Goal: Information Seeking & Learning: Learn about a topic

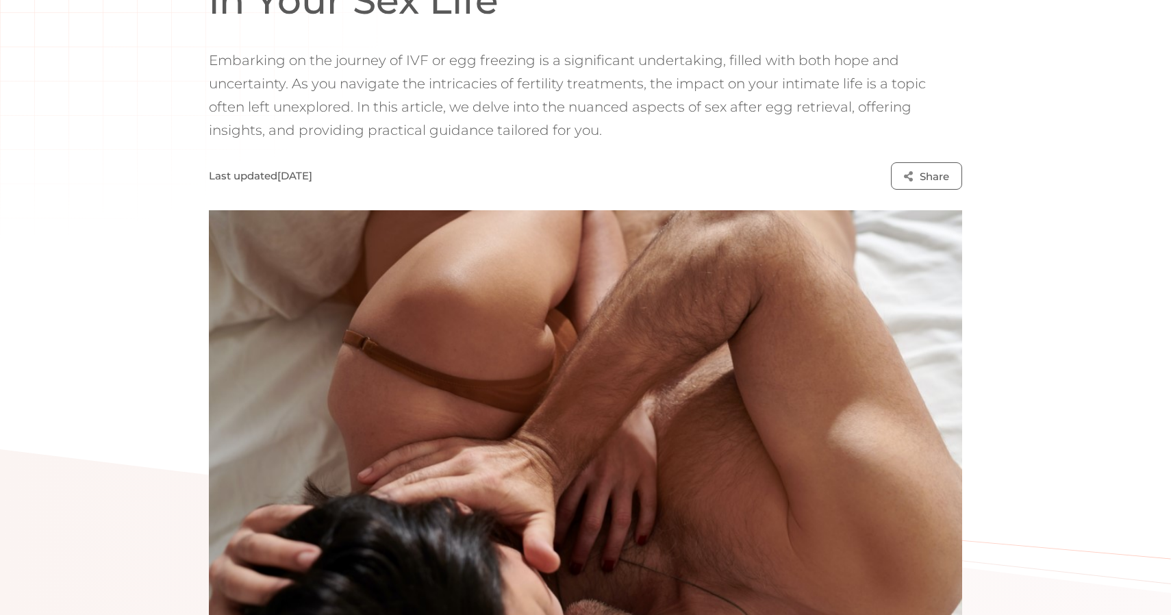
scroll to position [261, 0]
click at [427, 86] on p "Embarking on the journey of IVF or egg freezing is a significant undertaking, f…" at bounding box center [586, 95] width 754 height 93
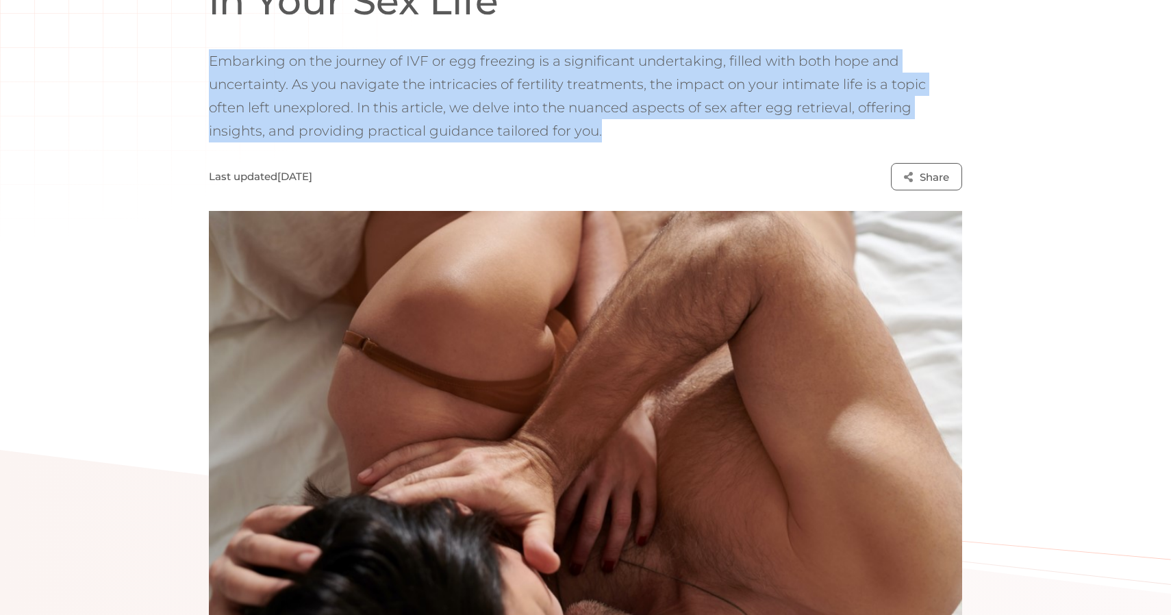
click at [422, 99] on p "Embarking on the journey of IVF or egg freezing is a significant undertaking, f…" at bounding box center [586, 95] width 754 height 93
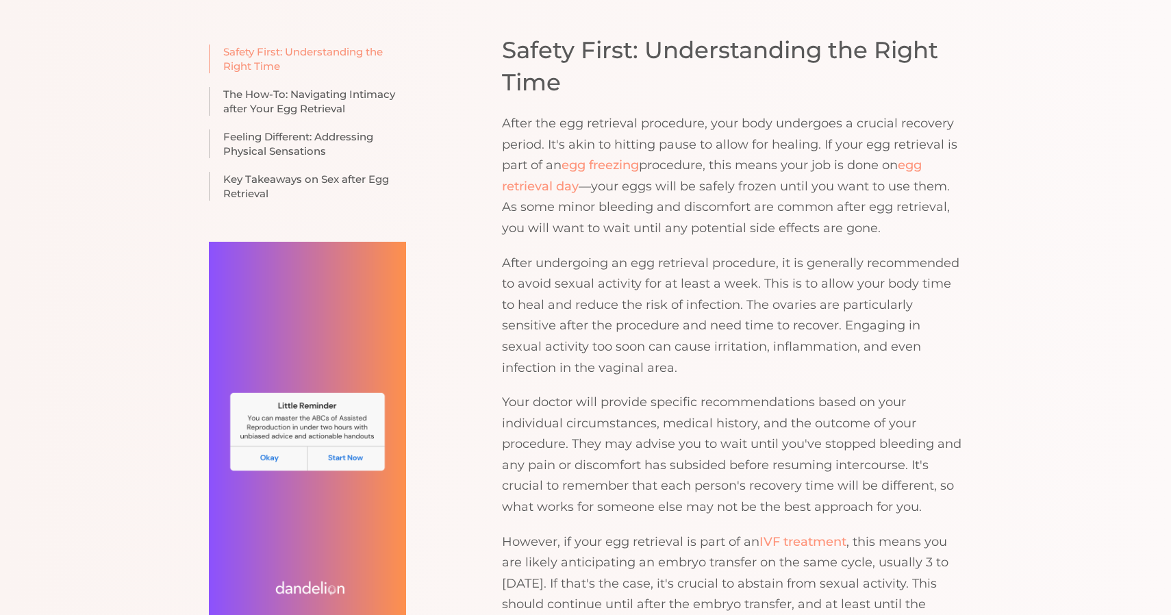
scroll to position [997, 0]
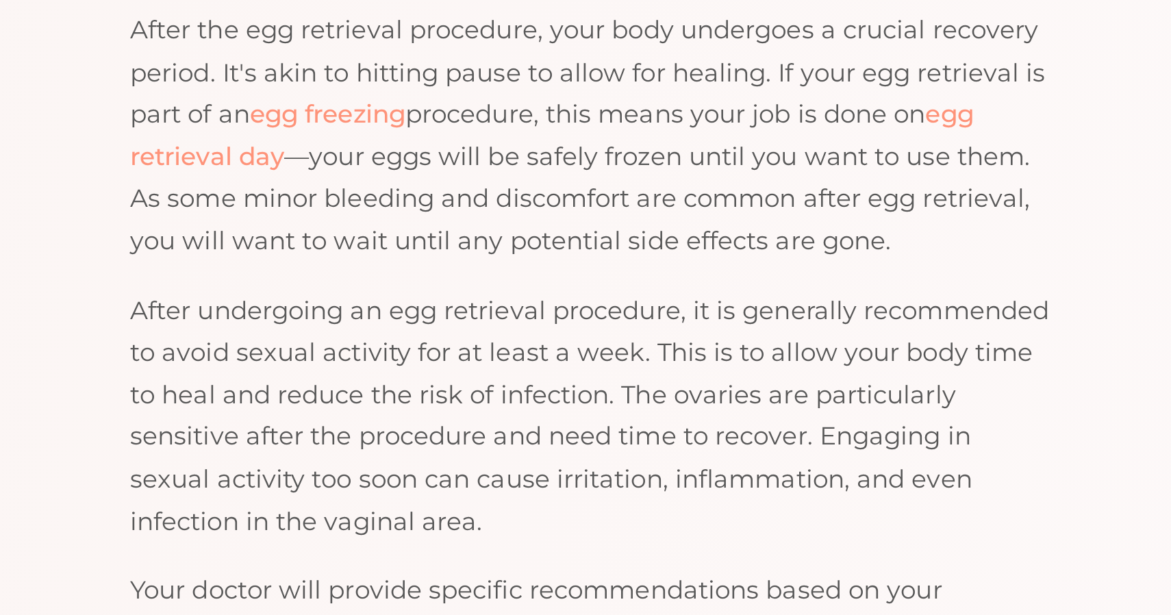
click at [764, 153] on p "After the egg retrieval procedure, your body undergoes a crucial recovery perio…" at bounding box center [732, 168] width 460 height 126
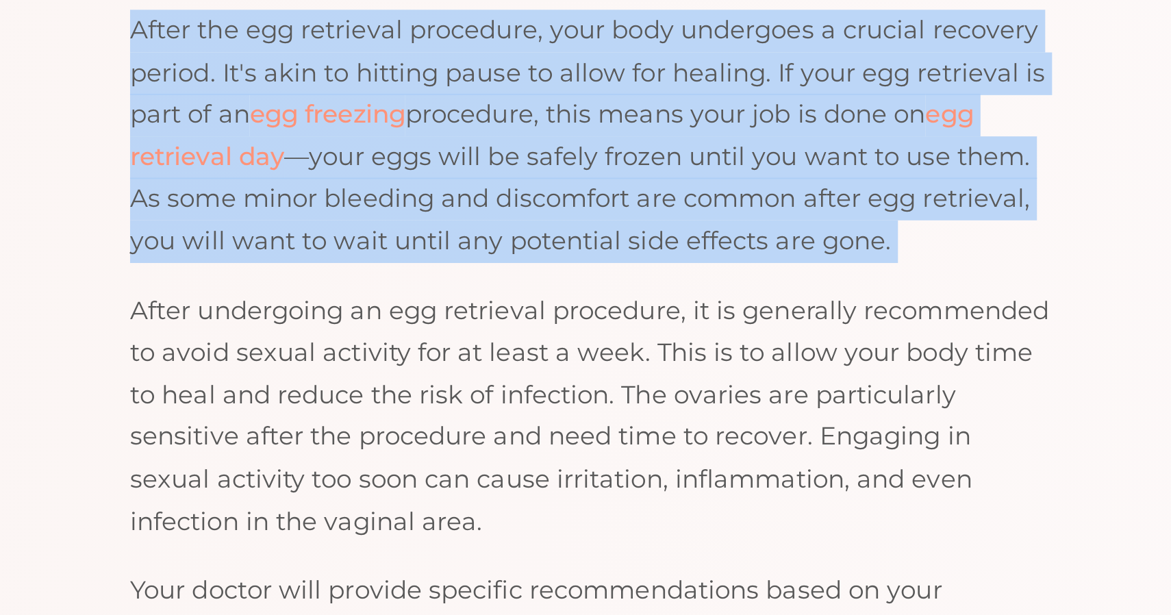
click at [764, 153] on p "After the egg retrieval procedure, your body undergoes a crucial recovery perio…" at bounding box center [732, 168] width 460 height 126
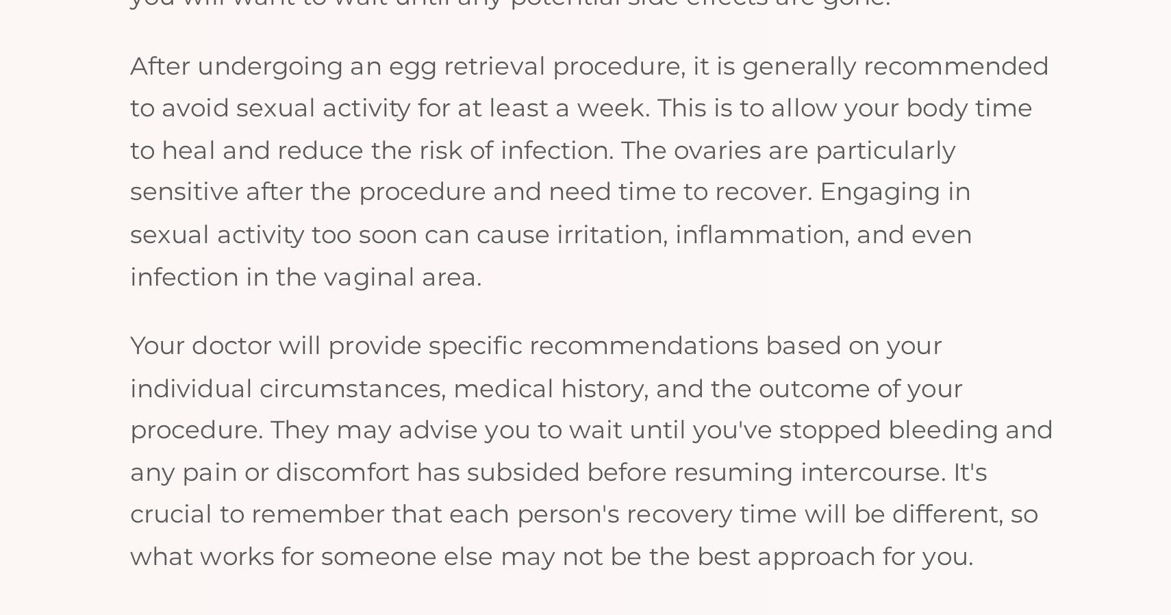
click at [775, 275] on p "After undergoing an egg retrieval procedure, it is generally recommended to avo…" at bounding box center [732, 308] width 460 height 126
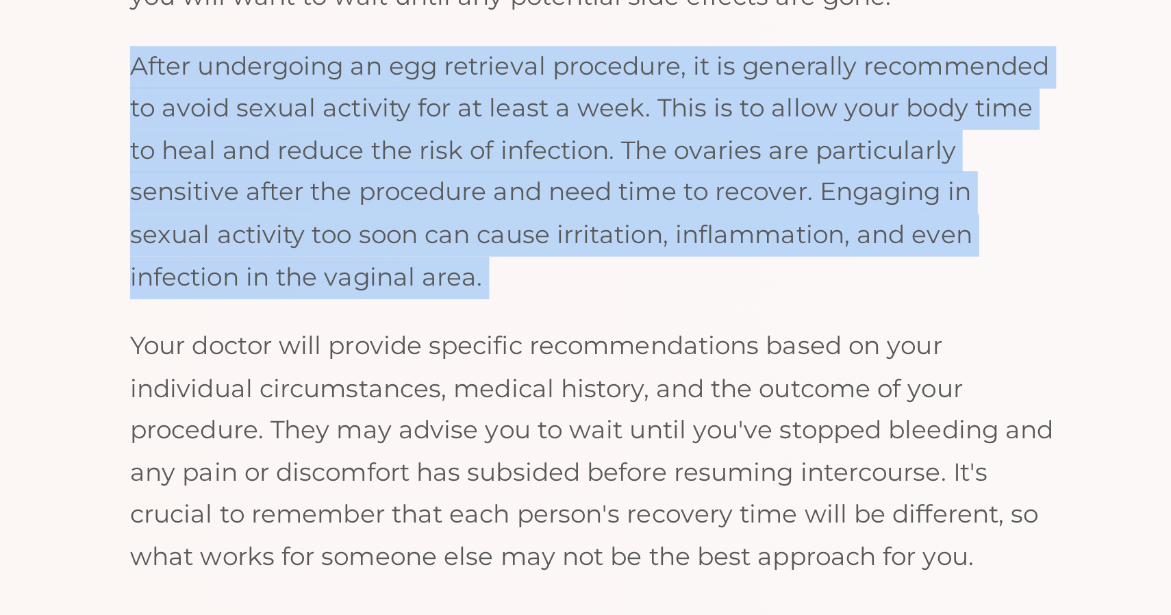
click at [697, 314] on p "After undergoing an egg retrieval procedure, it is generally recommended to avo…" at bounding box center [732, 308] width 460 height 126
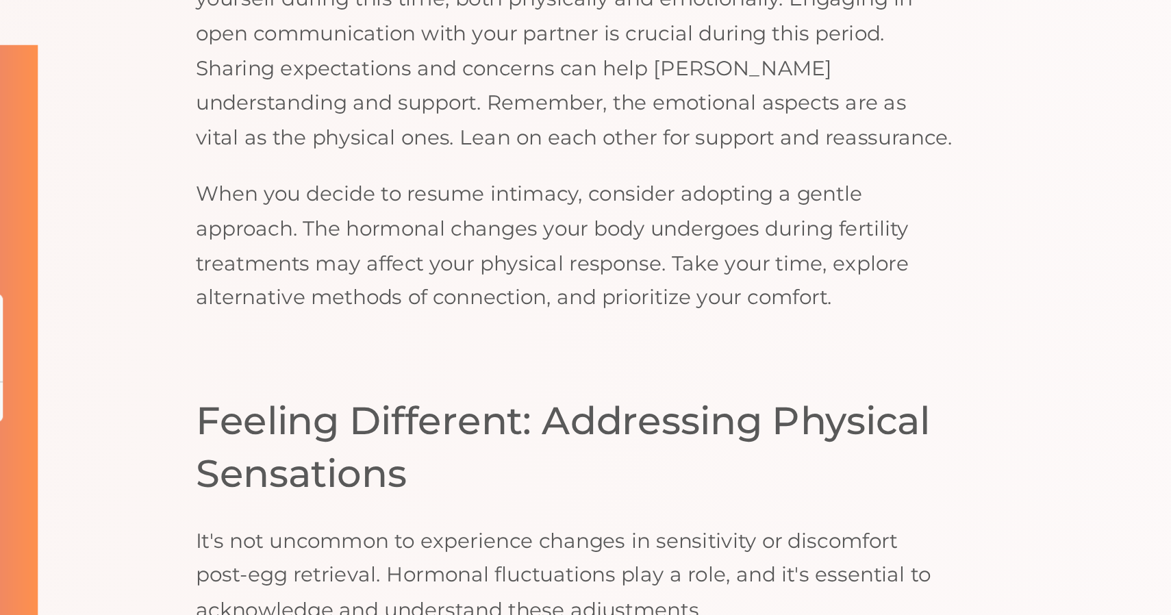
scroll to position [1994, 0]
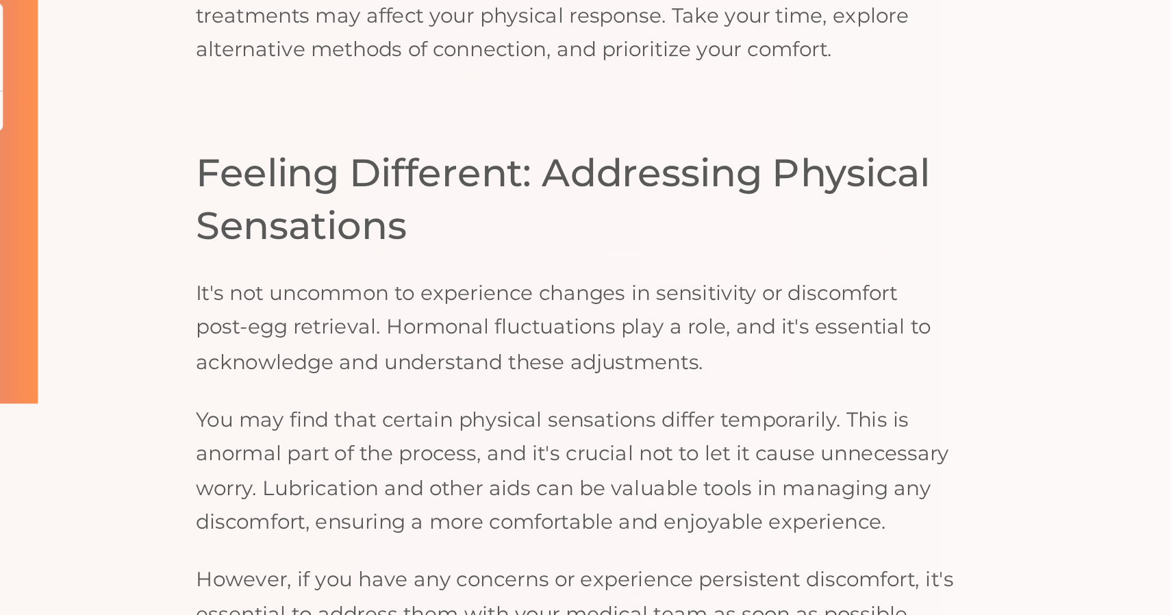
click at [801, 389] on p "It's not uncommon to experience changes in sensitivity or discomfort post-egg r…" at bounding box center [732, 376] width 460 height 63
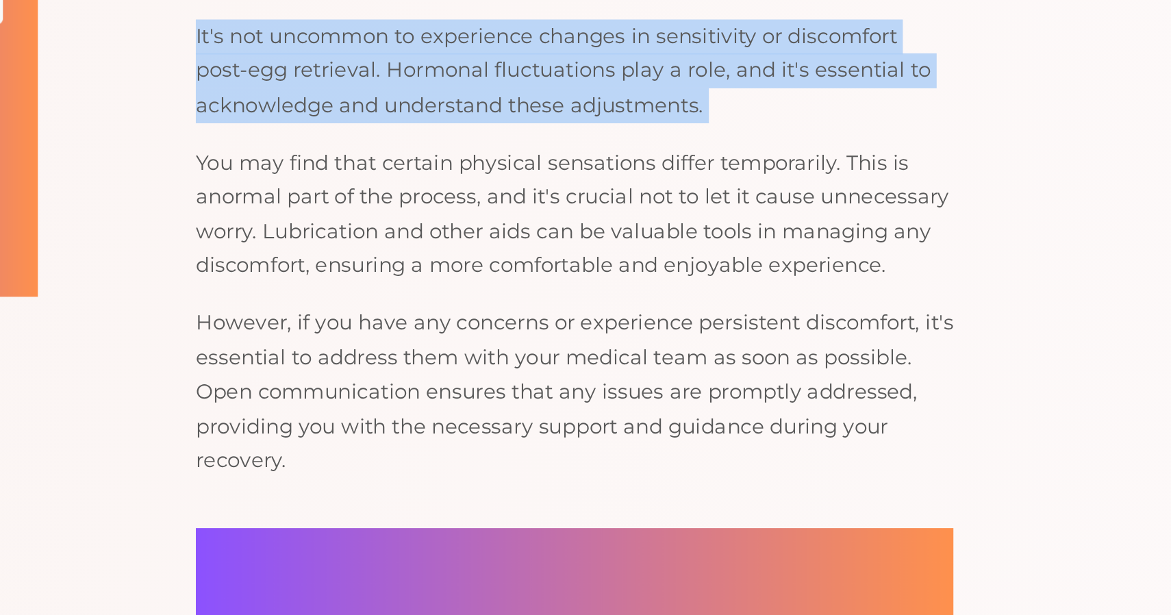
scroll to position [2088, 0]
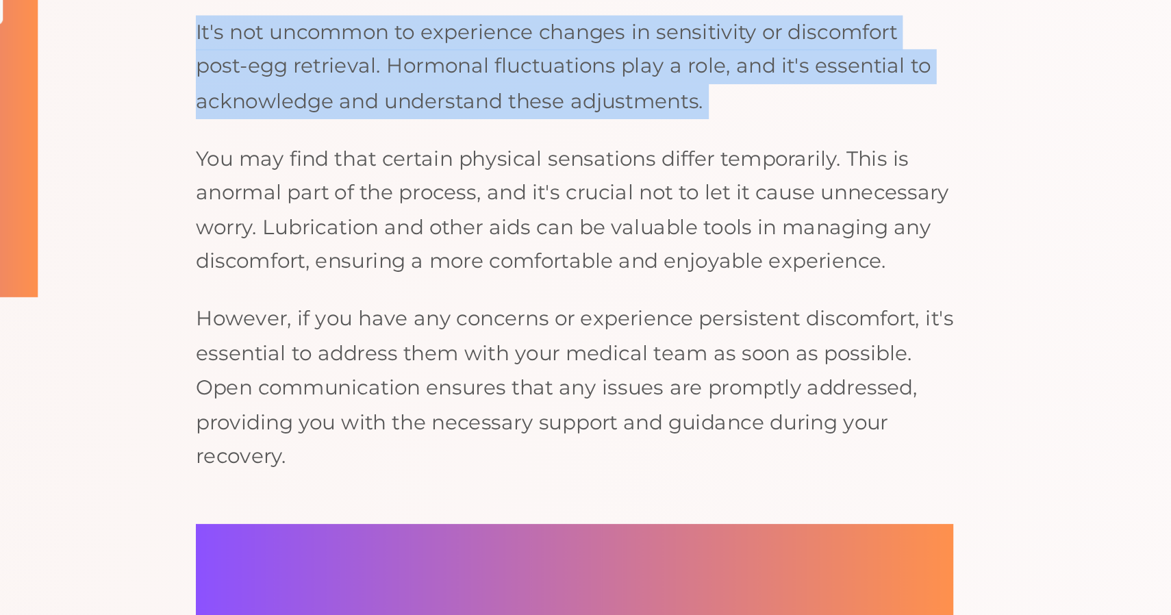
click at [824, 332] on p "You may find that certain physical sensations differ temporarily. This is anorm…" at bounding box center [732, 369] width 460 height 84
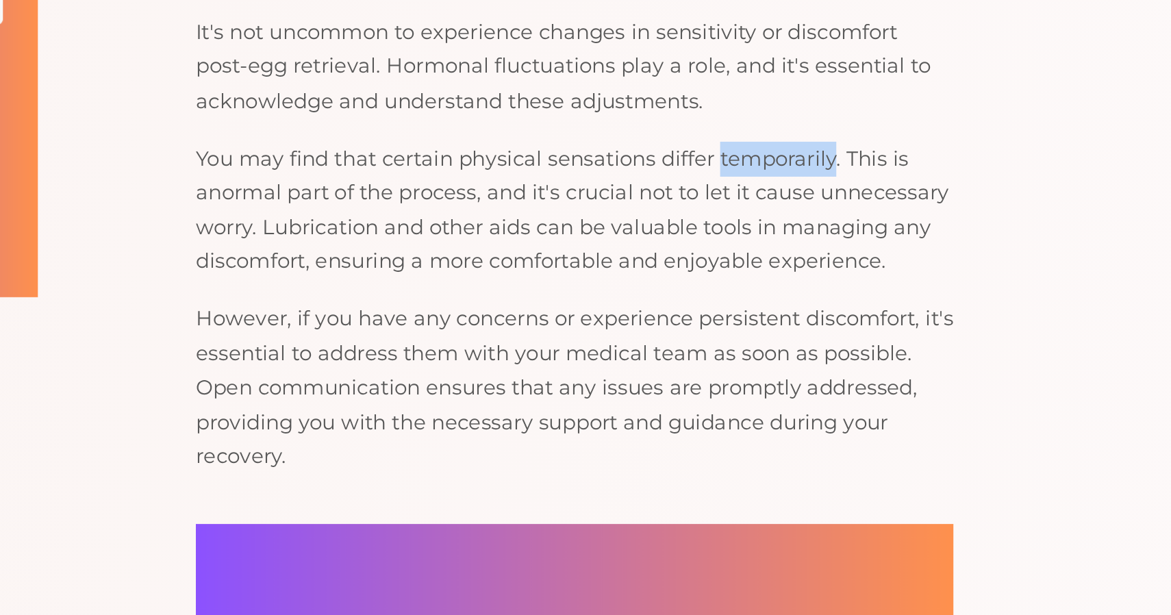
click at [824, 332] on p "You may find that certain physical sensations differ temporarily. This is anorm…" at bounding box center [732, 369] width 460 height 84
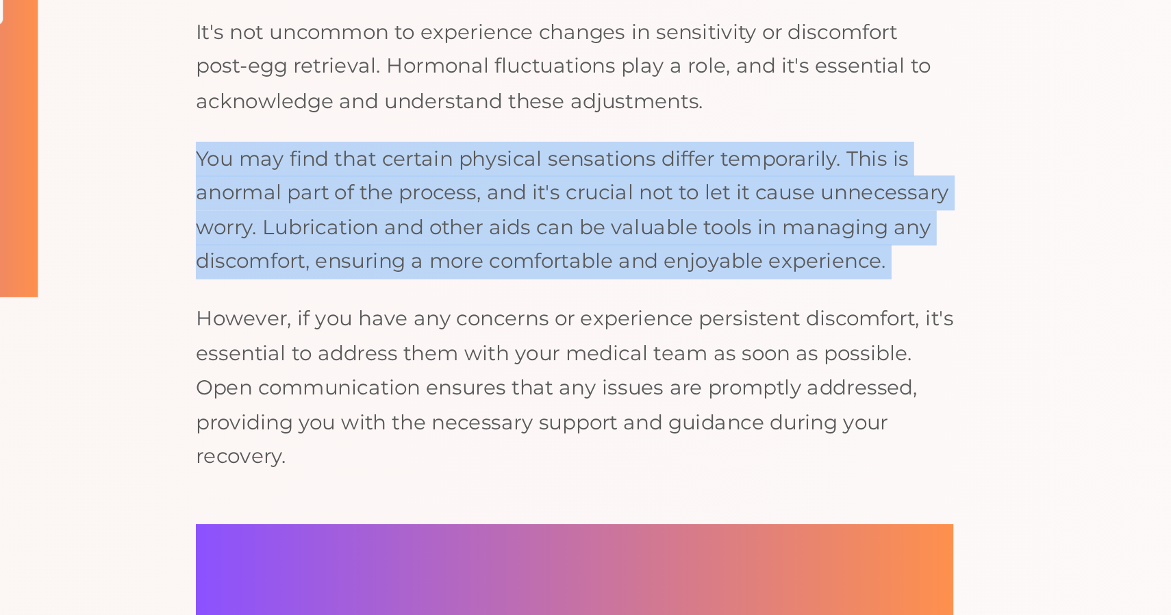
click at [741, 362] on p "You may find that certain physical sensations differ temporarily. This is anorm…" at bounding box center [732, 369] width 460 height 84
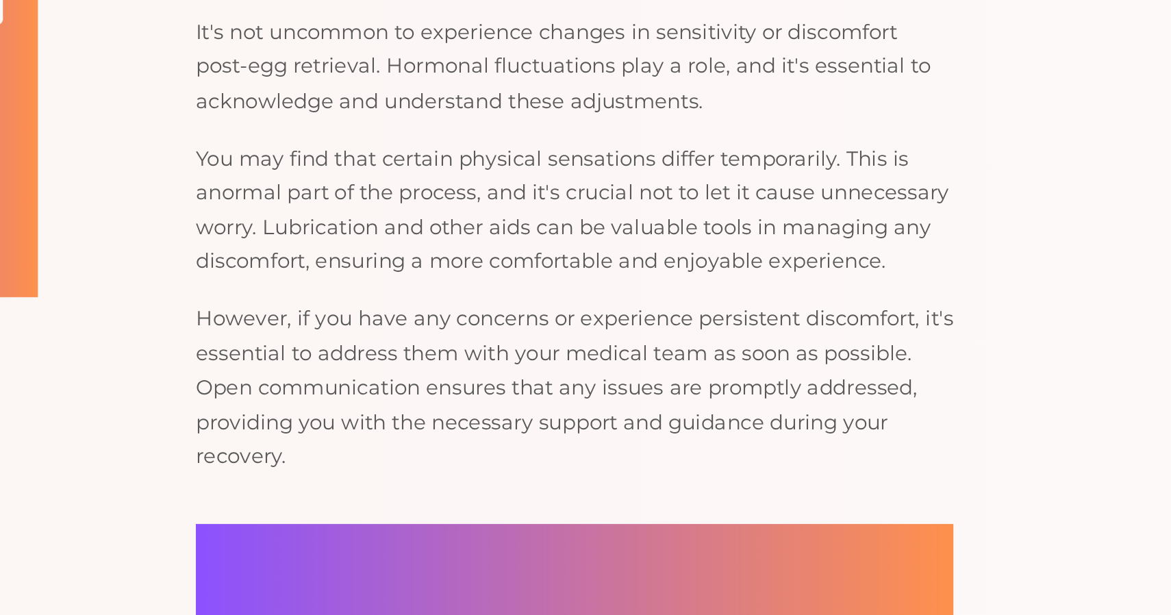
click at [741, 362] on p "You may find that certain physical sensations differ temporarily. This is anorm…" at bounding box center [732, 369] width 460 height 84
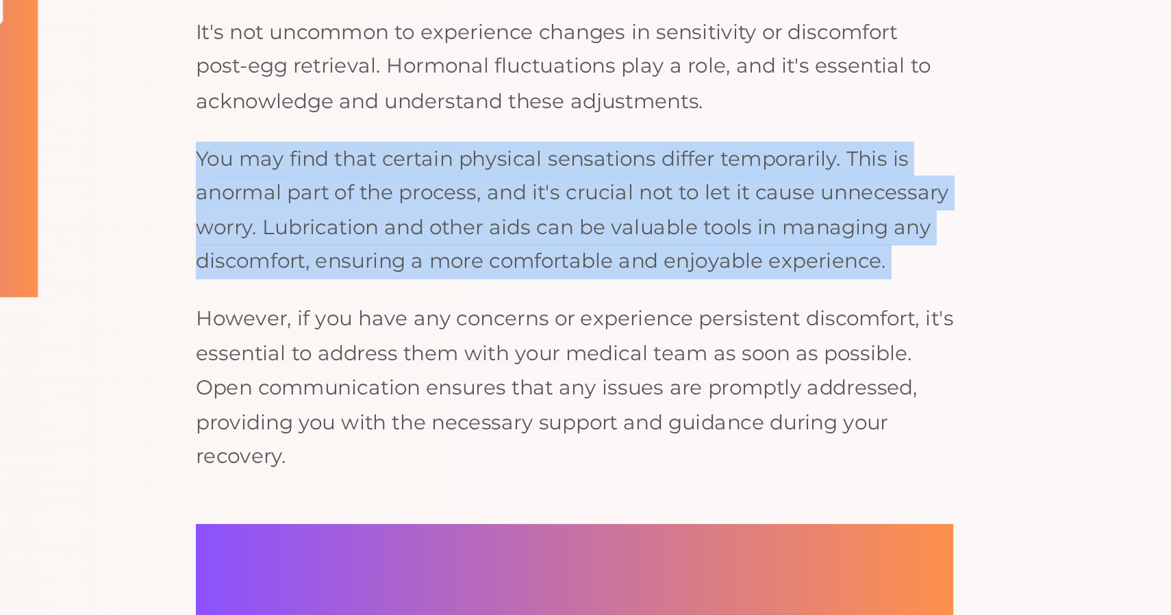
click at [813, 434] on p "However, if you have any concerns or experience persistent discomfort, it's ess…" at bounding box center [732, 477] width 460 height 105
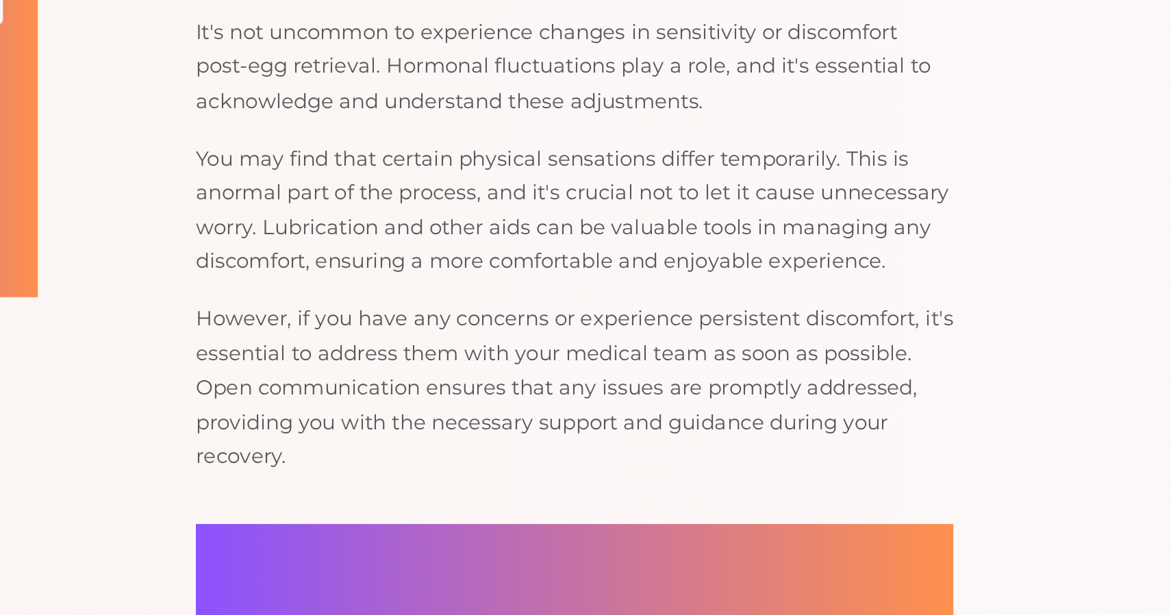
click at [813, 434] on p "However, if you have any concerns or experience persistent discomfort, it's ess…" at bounding box center [732, 477] width 460 height 105
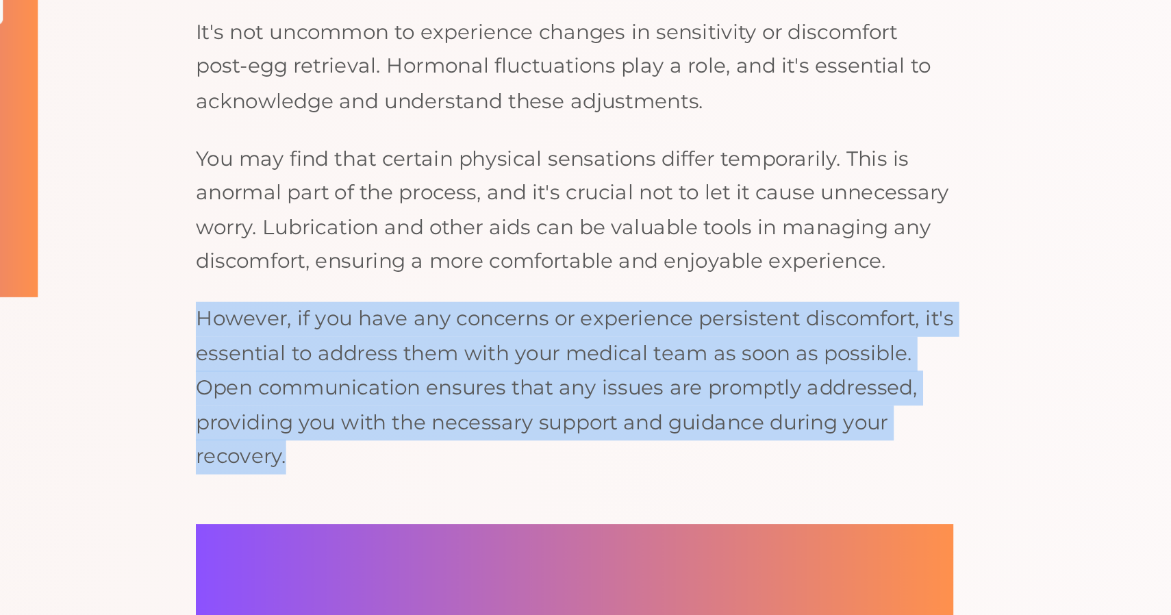
click at [813, 434] on p "However, if you have any concerns or experience persistent discomfort, it's ess…" at bounding box center [732, 477] width 460 height 105
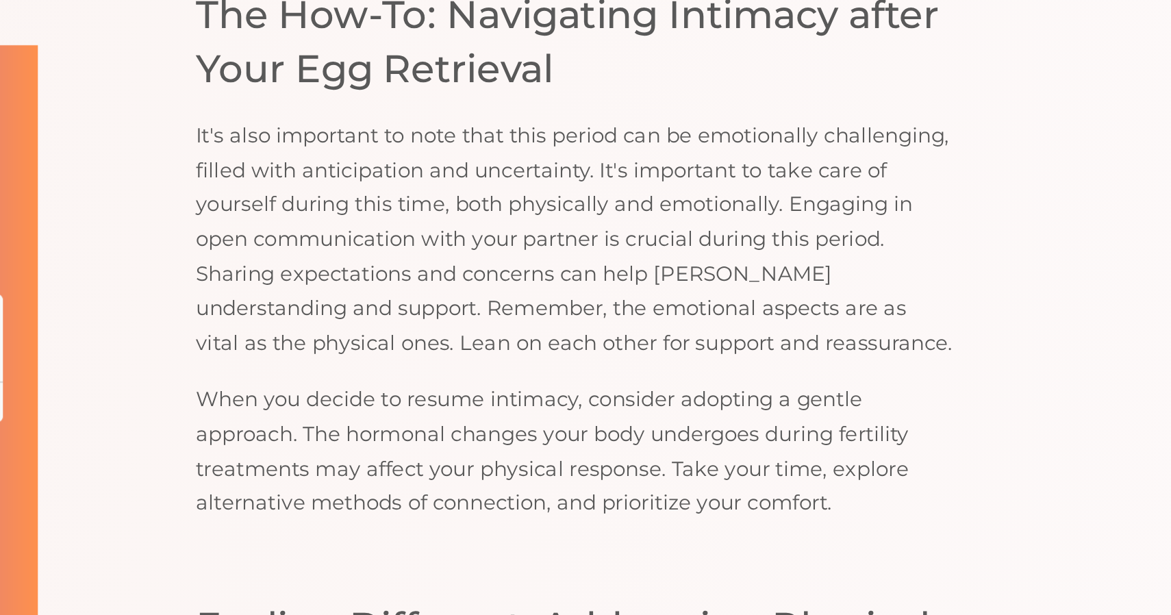
scroll to position [1894, 0]
click at [837, 88] on p "It's also important to note that this period can be emotionally challenging, fi…" at bounding box center [732, 146] width 460 height 147
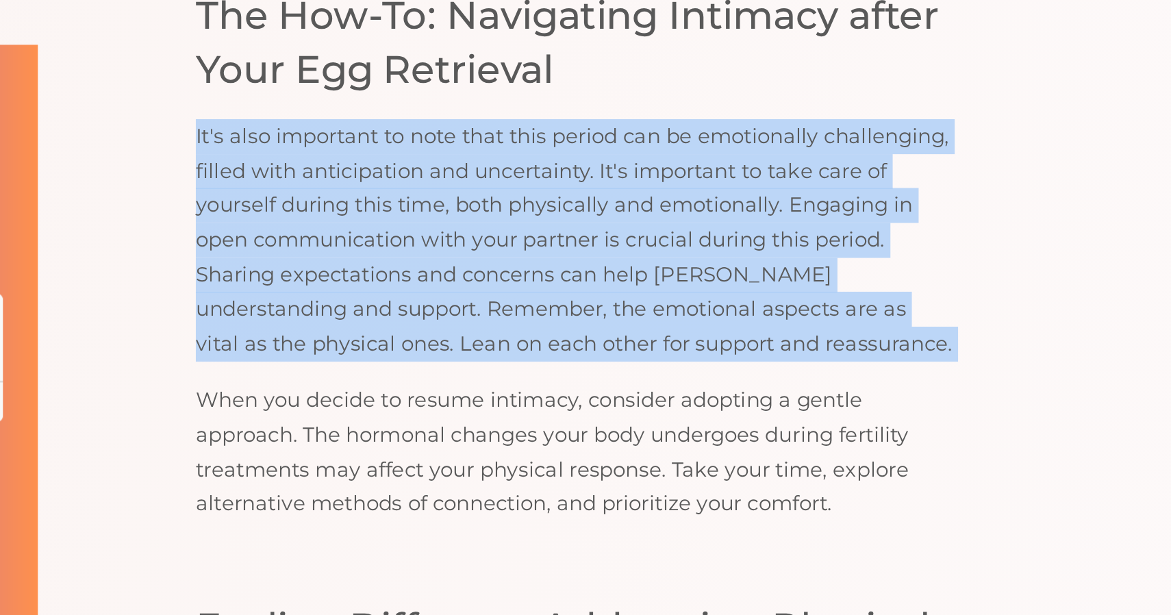
click at [817, 138] on p "It's also important to note that this period can be emotionally challenging, fi…" at bounding box center [732, 146] width 460 height 147
